Goal: Communication & Community: Ask a question

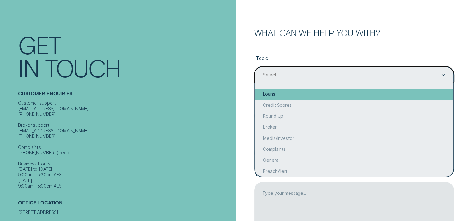
click at [283, 93] on div "Loans" at bounding box center [354, 94] width 198 height 11
type input "Loans"
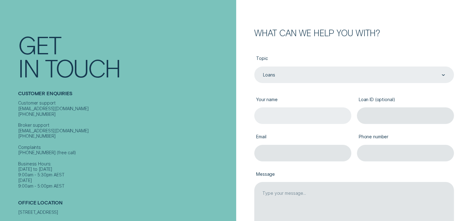
click at [292, 115] on input "Your name" at bounding box center [302, 115] width 97 height 17
type input "[PERSON_NAME]"
type input "[EMAIL_ADDRESS][DOMAIN_NAME]"
type input "0408265859"
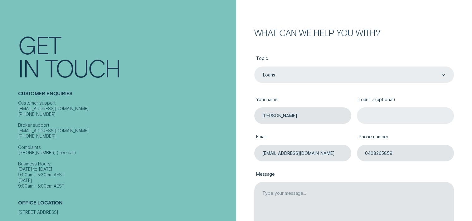
click at [387, 110] on input "Loan ID (optional)" at bounding box center [405, 115] width 97 height 17
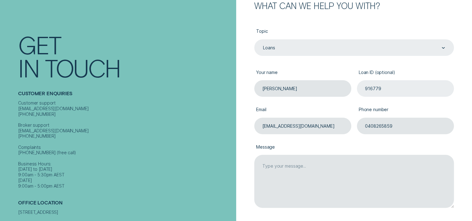
scroll to position [114, 0]
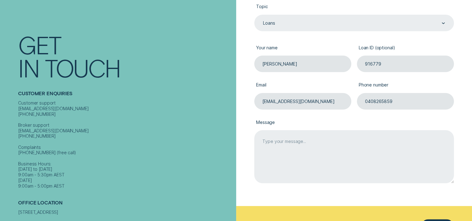
type input "916779"
click at [288, 151] on textarea "Message" at bounding box center [354, 156] width 200 height 53
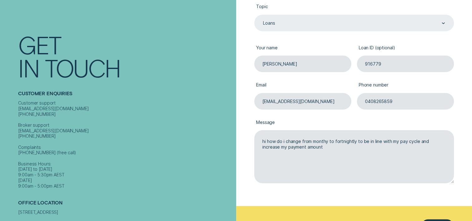
type textarea "hi how do i change from monthy to fortnightly to be in line with my pay cycle a…"
click at [333, 23] on div "Loans" at bounding box center [353, 23] width 183 height 6
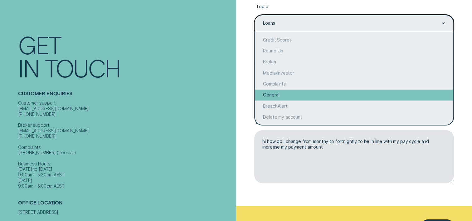
scroll to position [0, 0]
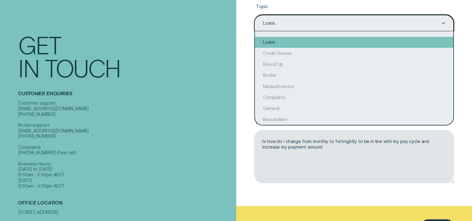
click at [276, 45] on div "Loans" at bounding box center [354, 42] width 198 height 11
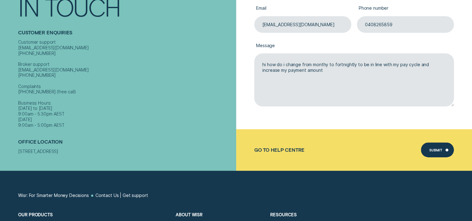
scroll to position [208, 0]
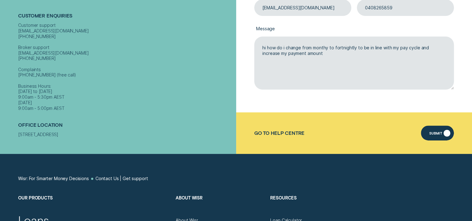
click at [438, 132] on div "Submit" at bounding box center [435, 133] width 13 height 3
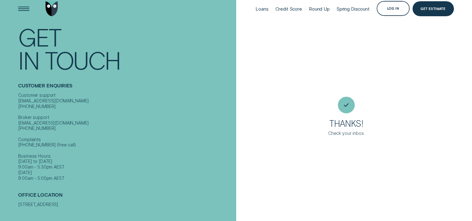
scroll to position [0, 0]
